Goal: Task Accomplishment & Management: Manage account settings

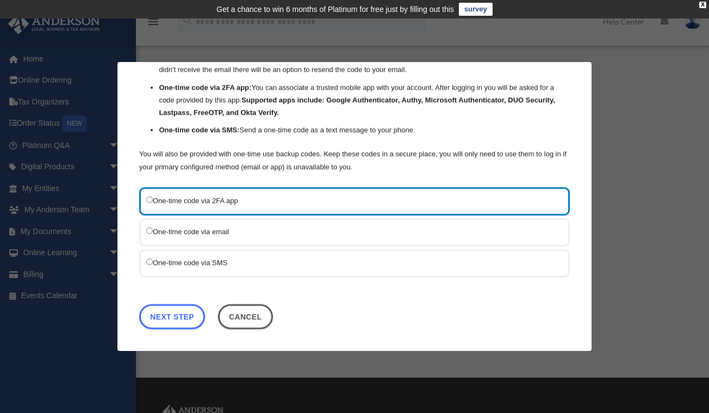
scroll to position [72, 0]
click at [166, 317] on link "Next Step" at bounding box center [172, 316] width 66 height 25
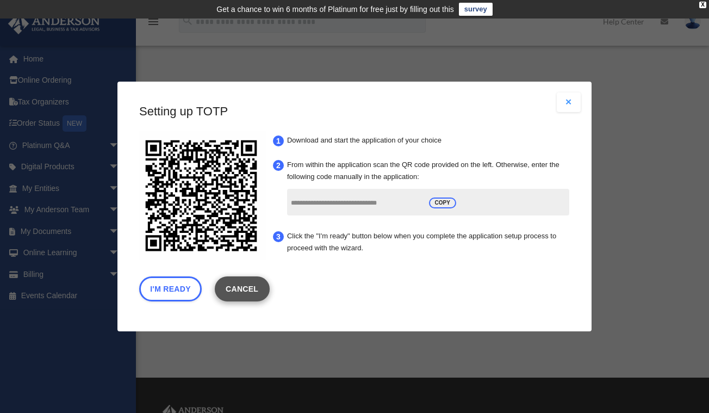
click at [244, 288] on link "Cancel" at bounding box center [242, 288] width 55 height 25
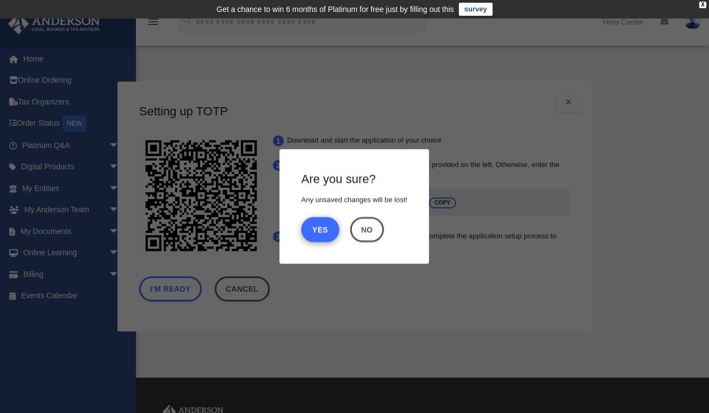
click at [324, 230] on button "Yes" at bounding box center [320, 229] width 38 height 25
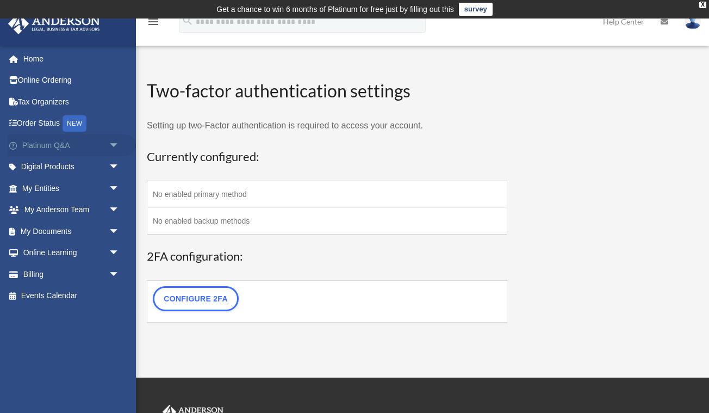
click at [110, 147] on span "arrow_drop_down" at bounding box center [120, 145] width 22 height 22
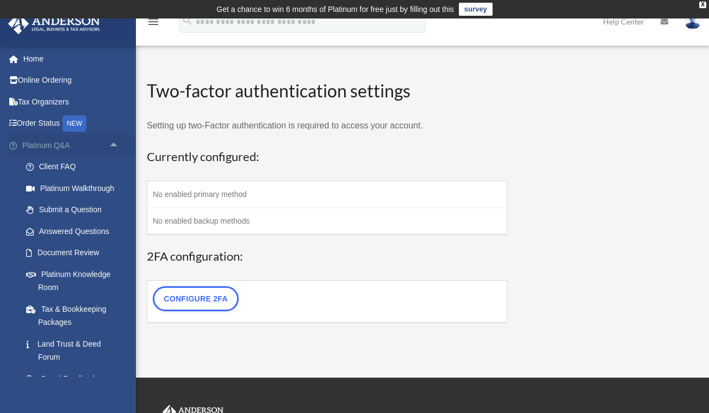
click at [110, 147] on span "arrow_drop_up" at bounding box center [120, 145] width 22 height 22
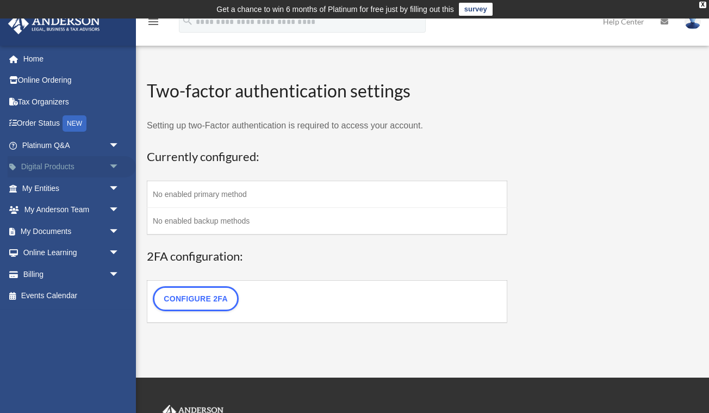
click at [113, 164] on span "arrow_drop_down" at bounding box center [120, 167] width 22 height 22
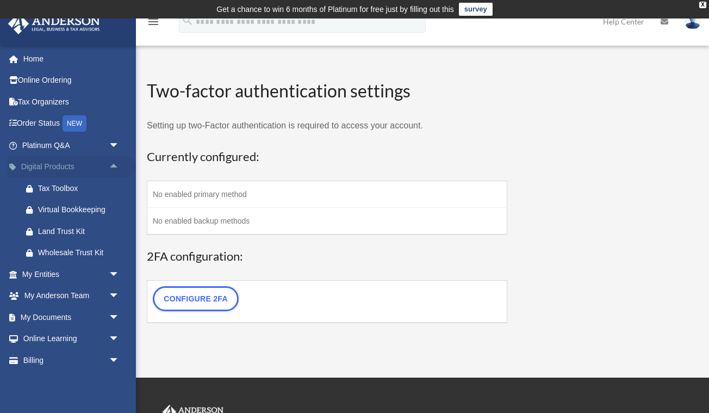
click at [115, 163] on span "arrow_drop_up" at bounding box center [120, 167] width 22 height 22
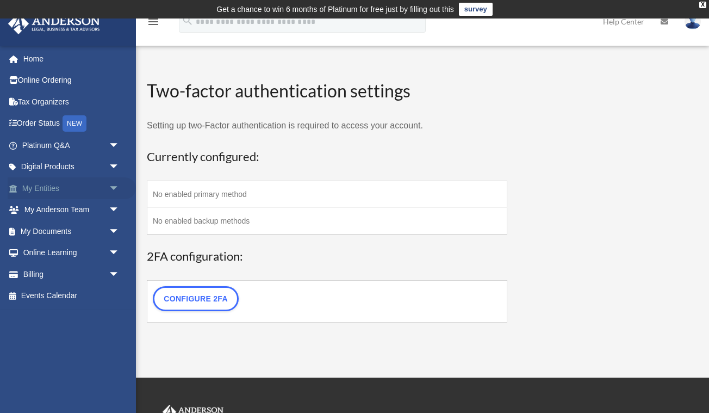
click at [114, 185] on span "arrow_drop_down" at bounding box center [120, 188] width 22 height 22
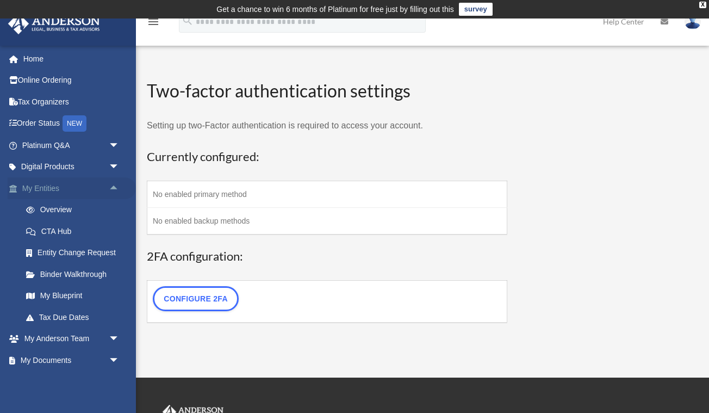
click at [114, 185] on span "arrow_drop_up" at bounding box center [120, 188] width 22 height 22
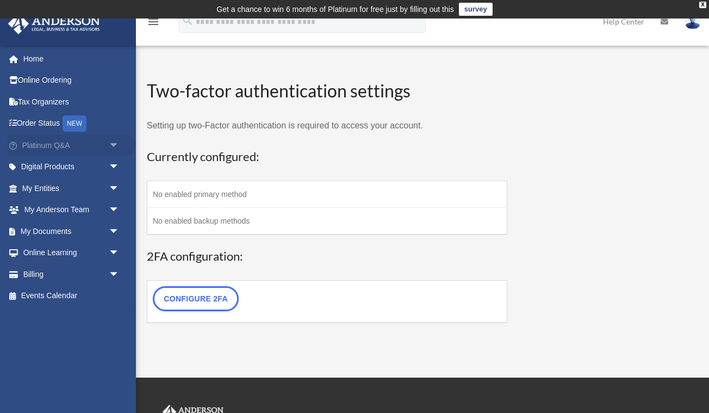
click at [113, 143] on span "arrow_drop_down" at bounding box center [120, 145] width 22 height 22
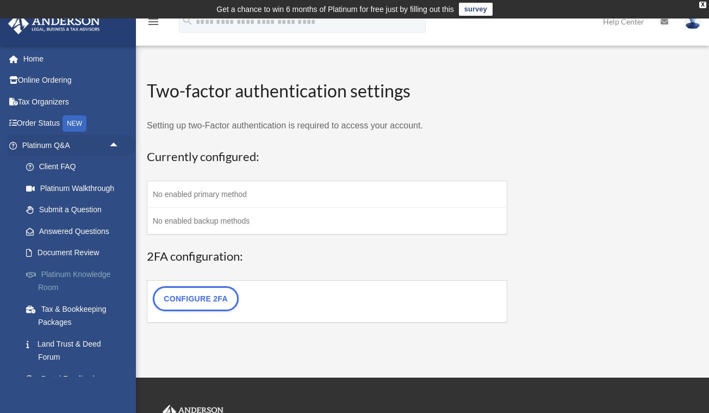
click at [67, 270] on link "Platinum Knowledge Room" at bounding box center [75, 280] width 121 height 35
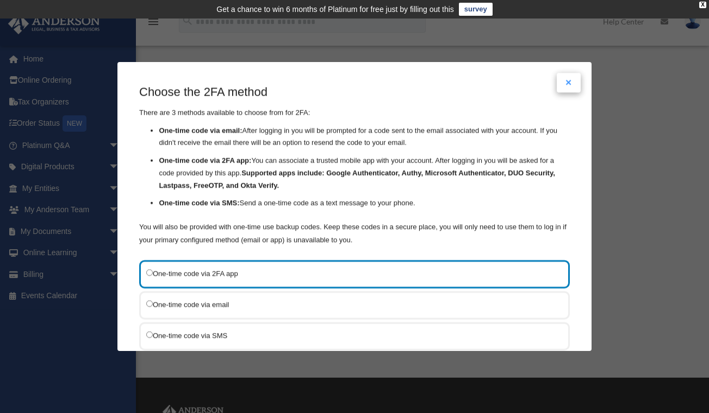
click at [568, 81] on button "Close modal" at bounding box center [569, 83] width 24 height 20
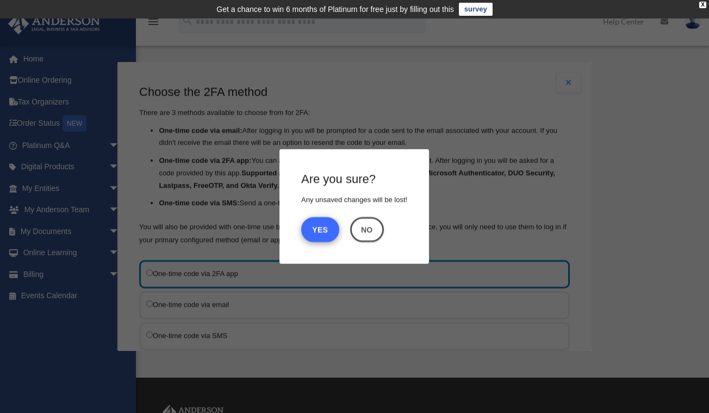
click at [322, 230] on button "Yes" at bounding box center [320, 229] width 38 height 25
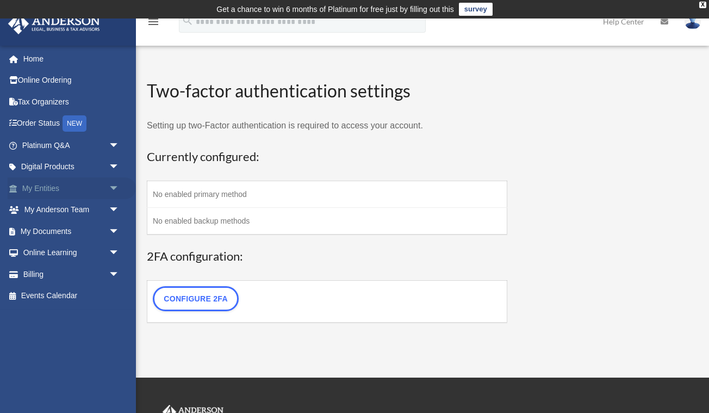
click at [116, 186] on span "arrow_drop_down" at bounding box center [120, 188] width 22 height 22
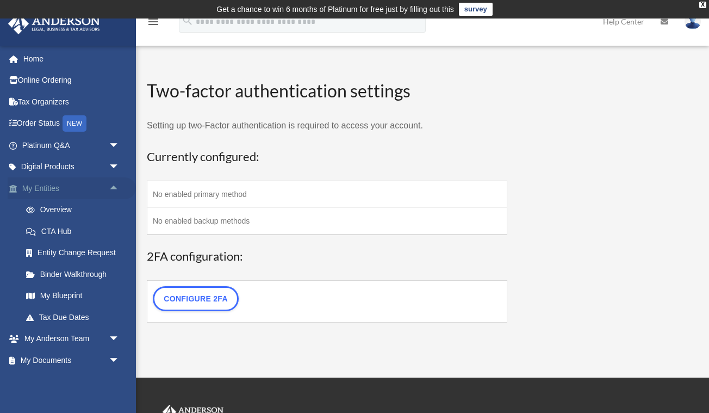
click at [113, 183] on span "arrow_drop_up" at bounding box center [120, 188] width 22 height 22
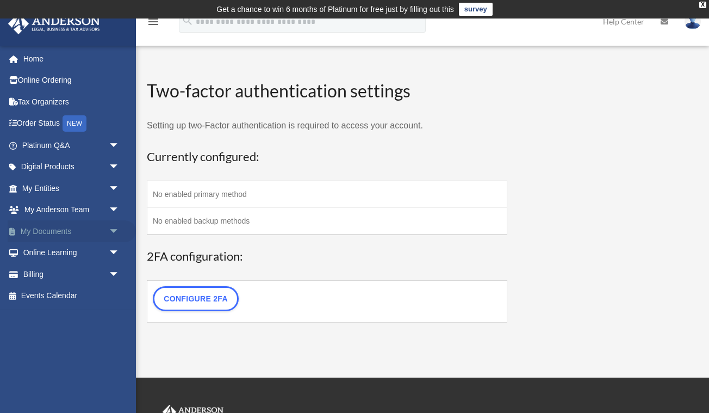
click at [114, 232] on span "arrow_drop_down" at bounding box center [120, 231] width 22 height 22
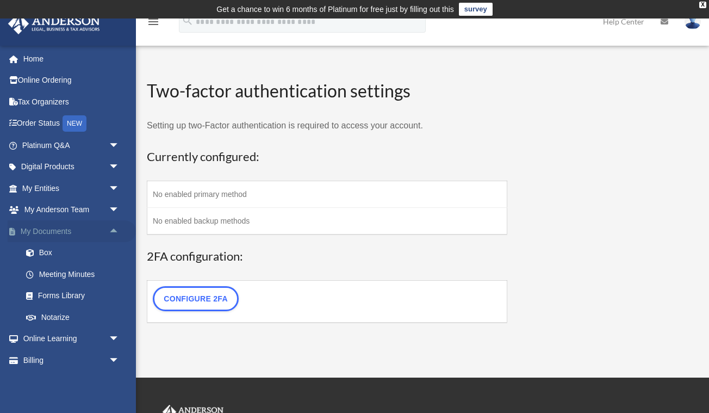
click at [114, 232] on span "arrow_drop_up" at bounding box center [120, 231] width 22 height 22
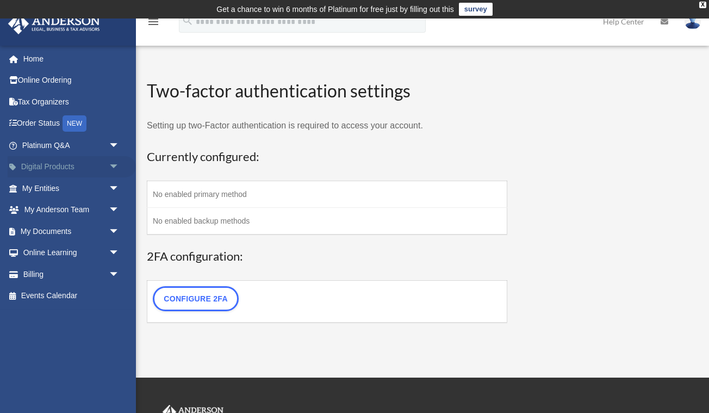
click at [116, 166] on span "arrow_drop_down" at bounding box center [120, 167] width 22 height 22
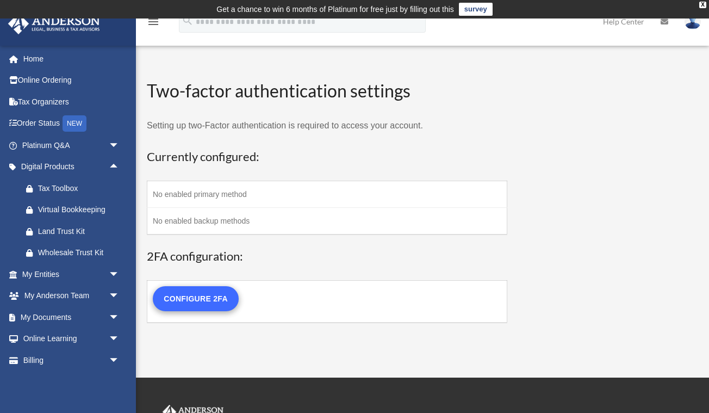
click at [196, 297] on link "Configure 2FA" at bounding box center [196, 298] width 86 height 25
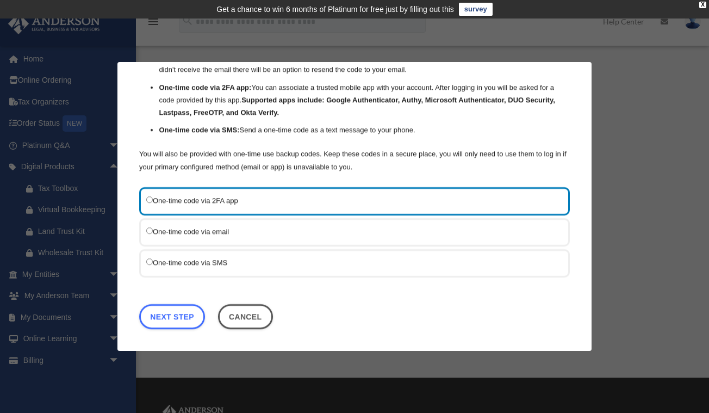
scroll to position [72, 0]
click at [169, 314] on link "Next Step" at bounding box center [172, 316] width 66 height 25
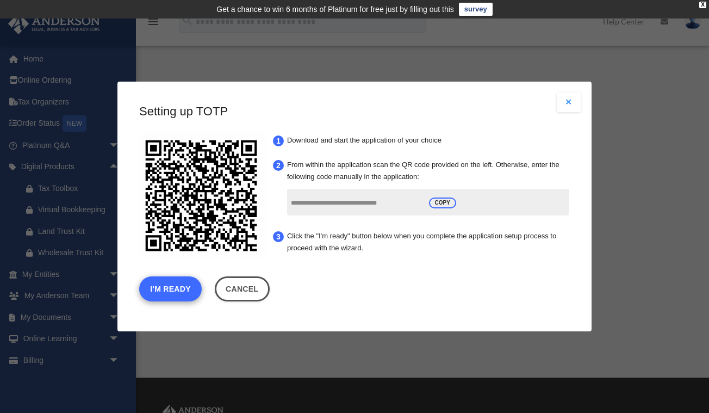
click at [172, 288] on button "I'm Ready" at bounding box center [170, 288] width 63 height 25
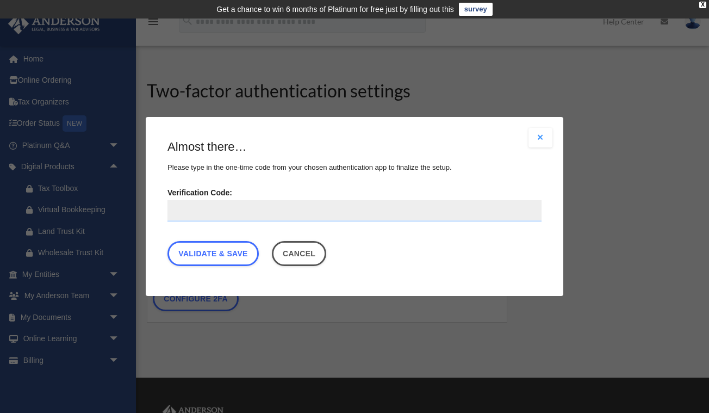
click at [190, 214] on input "Verification Code:" at bounding box center [354, 211] width 374 height 22
type input "******"
click at [206, 258] on link "Validate & Save" at bounding box center [212, 253] width 91 height 25
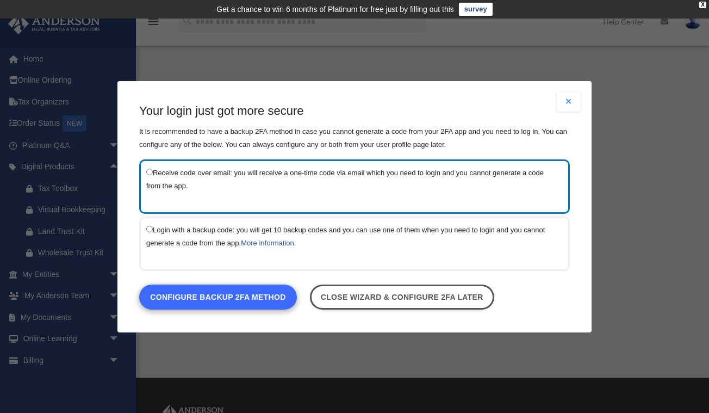
click at [210, 295] on link "Configure backup 2FA method" at bounding box center [218, 296] width 158 height 25
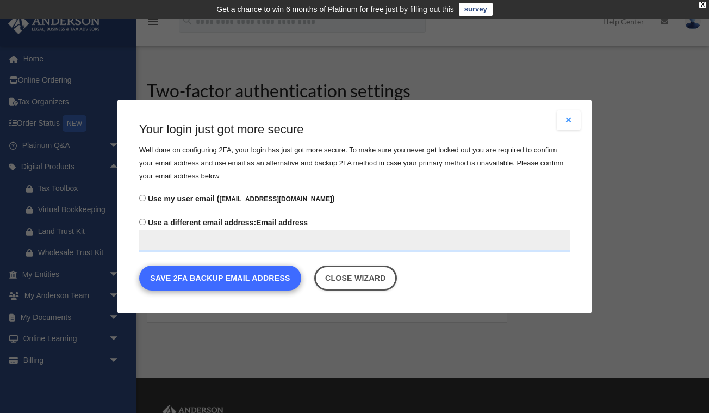
click at [207, 279] on button "Save 2FA backup email address" at bounding box center [220, 277] width 162 height 25
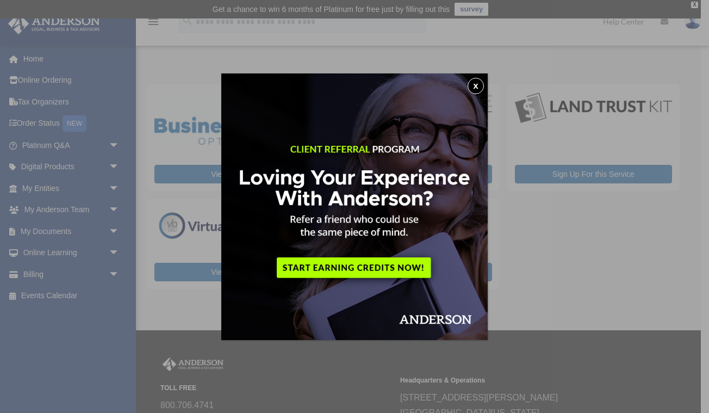
click at [479, 87] on button "x" at bounding box center [476, 86] width 16 height 16
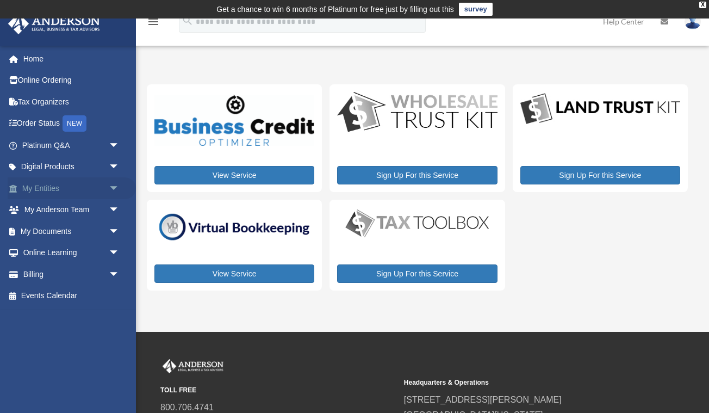
click at [115, 187] on span "arrow_drop_down" at bounding box center [120, 188] width 22 height 22
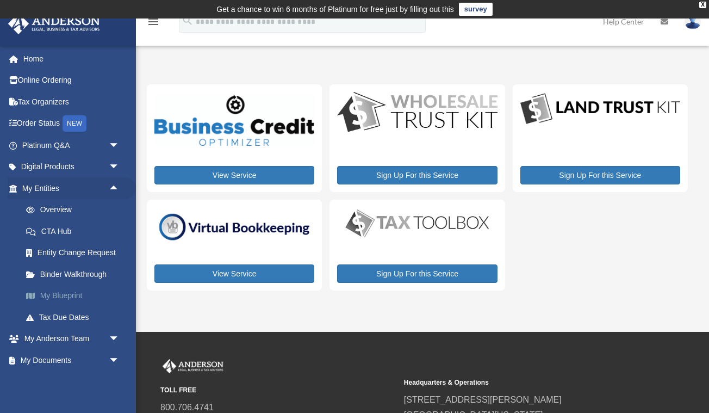
click at [70, 295] on link "My Blueprint" at bounding box center [75, 296] width 121 height 22
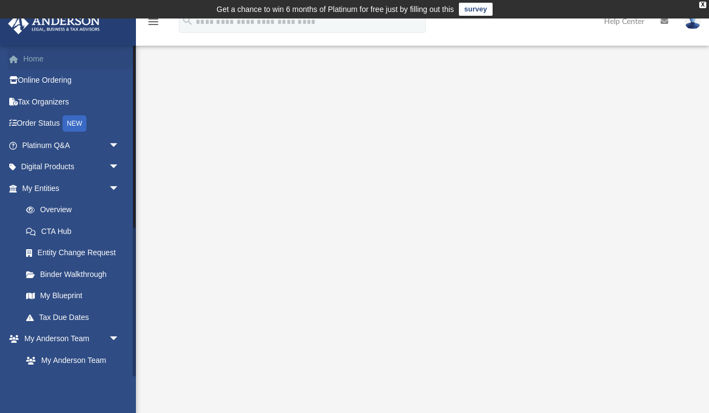
click at [38, 59] on link "Home" at bounding box center [72, 59] width 128 height 22
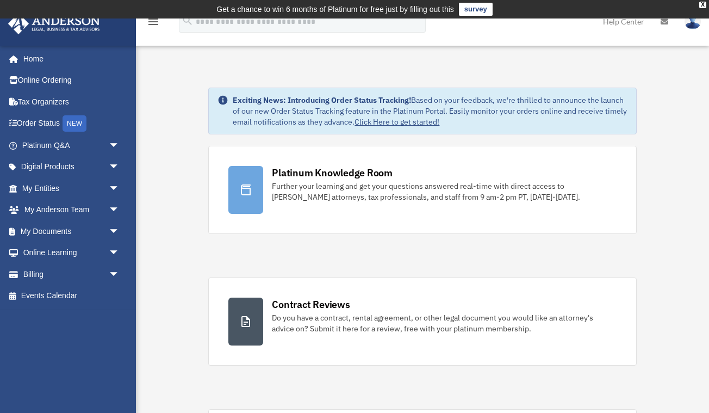
click at [501, 148] on link "Platinum Knowledge Room Further your learning and get your questions answered r…" at bounding box center [422, 190] width 428 height 88
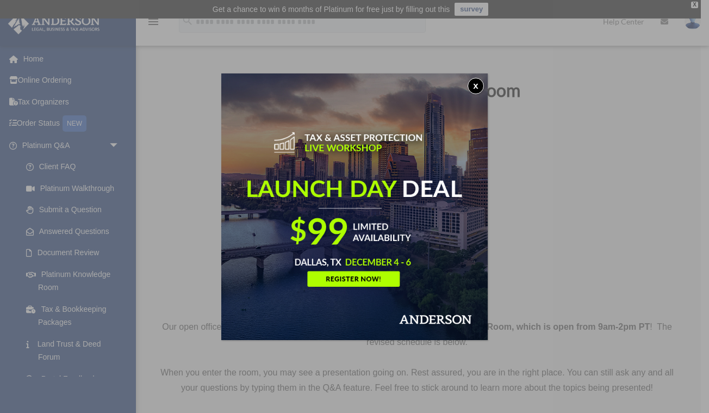
click at [476, 84] on button "x" at bounding box center [476, 86] width 16 height 16
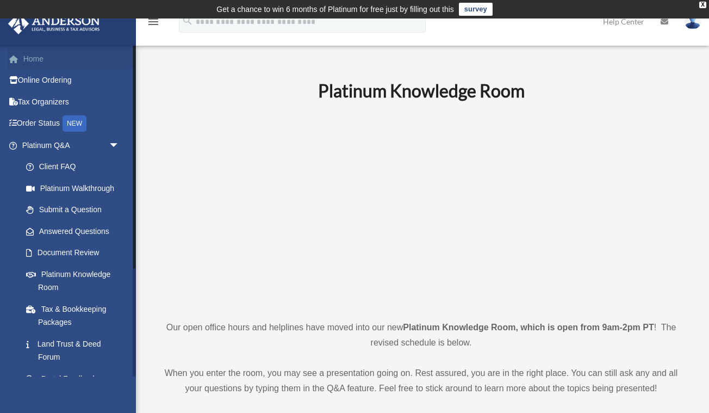
click at [35, 59] on link "Home" at bounding box center [72, 59] width 128 height 22
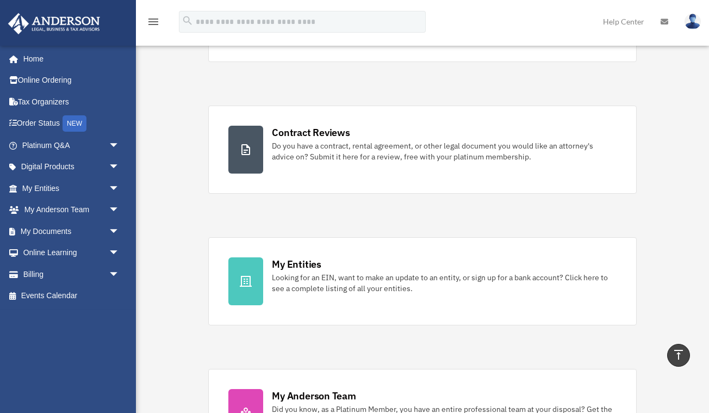
scroll to position [170, 0]
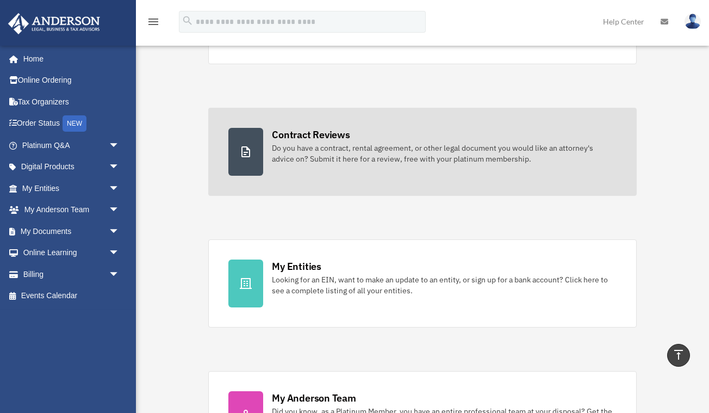
click at [257, 156] on div at bounding box center [245, 152] width 35 height 48
